Goal: Download file/media

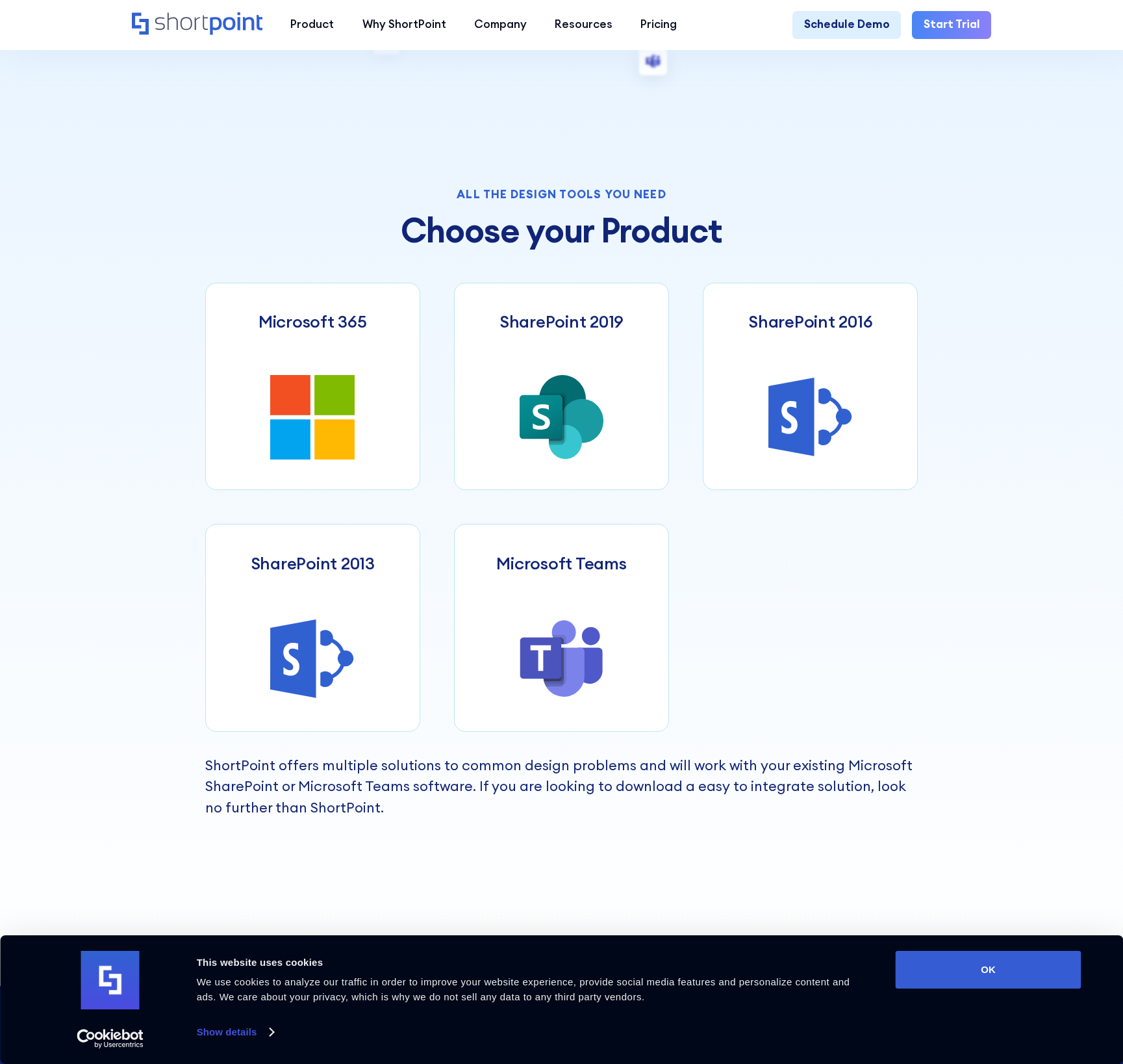
scroll to position [519, 0]
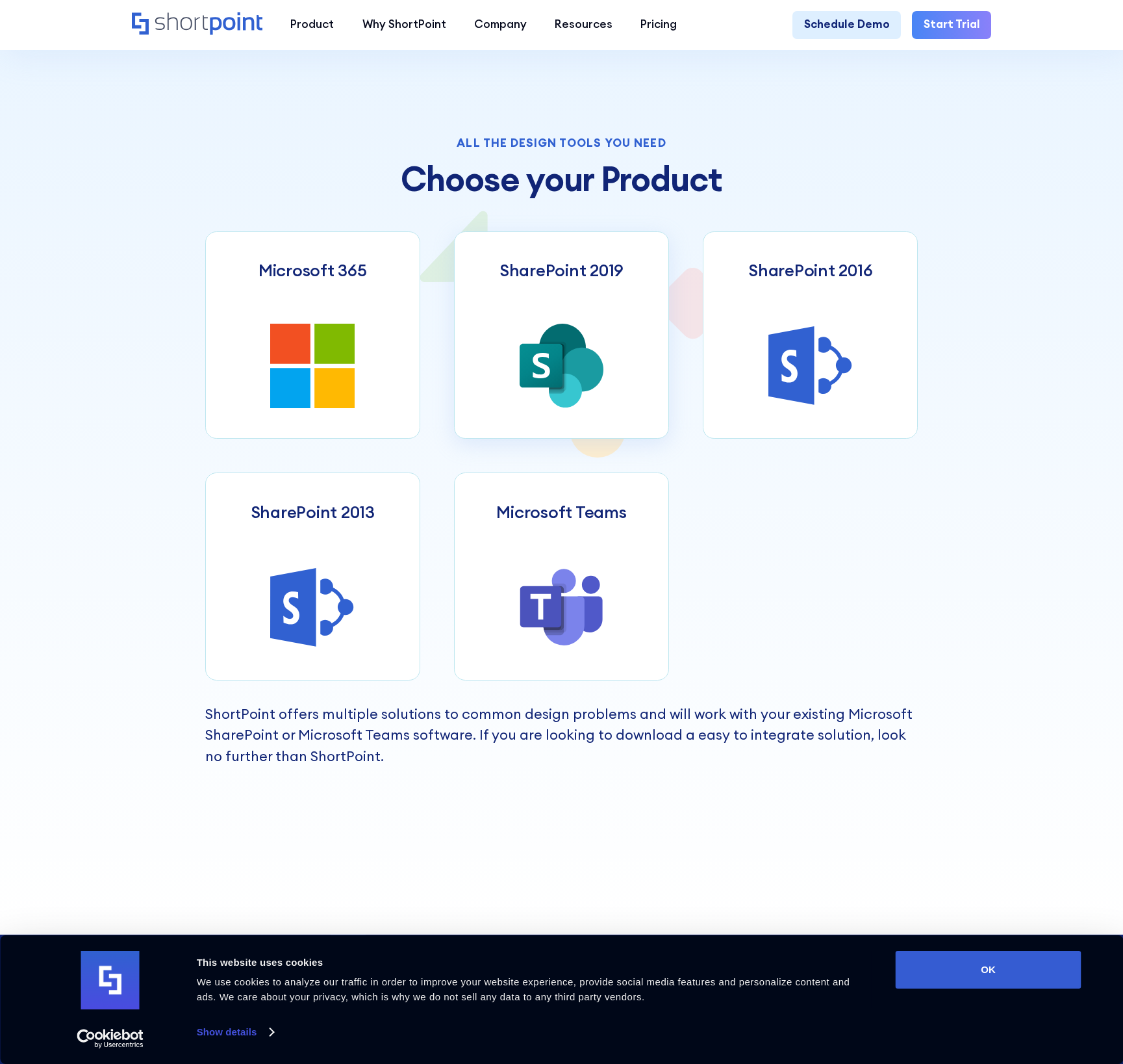
click at [590, 376] on icon at bounding box center [582, 369] width 43 height 44
click at [302, 354] on icon at bounding box center [290, 344] width 40 height 40
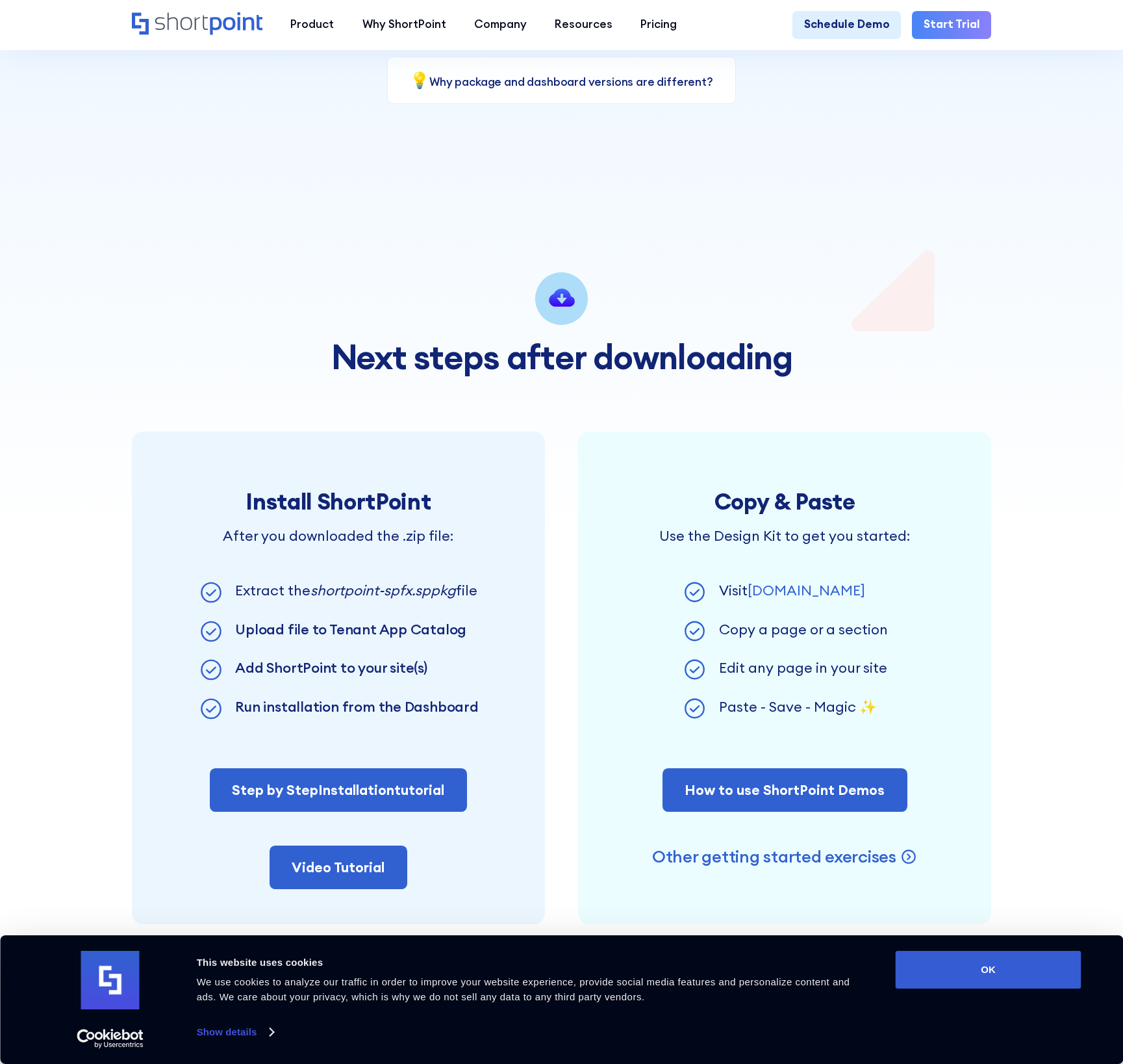
scroll to position [650, 0]
